Goal: Task Accomplishment & Management: Use online tool/utility

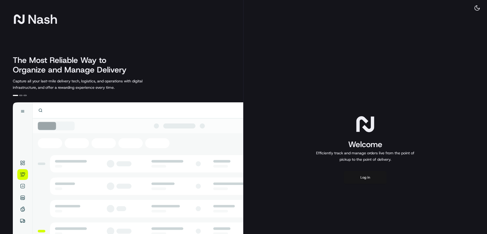
click at [363, 173] on button "Log in" at bounding box center [365, 177] width 43 height 13
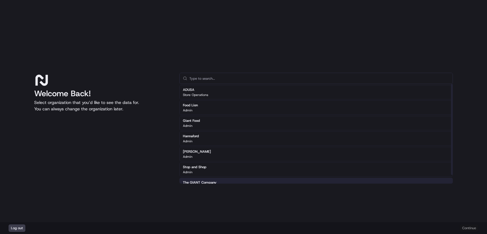
click at [243, 180] on div "The GIANT Company Admin" at bounding box center [315, 185] width 273 height 14
click at [469, 227] on button "Continue" at bounding box center [469, 228] width 19 height 7
